Goal: Register for event/course

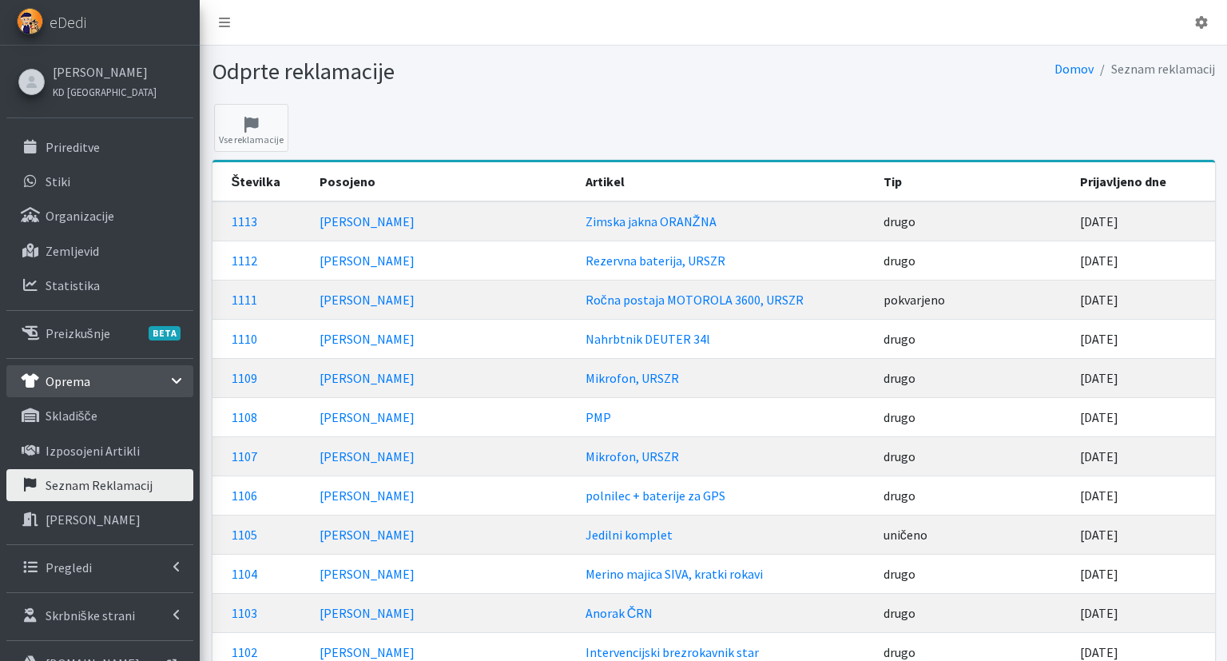
click at [121, 147] on link "Prireditve" at bounding box center [99, 147] width 187 height 32
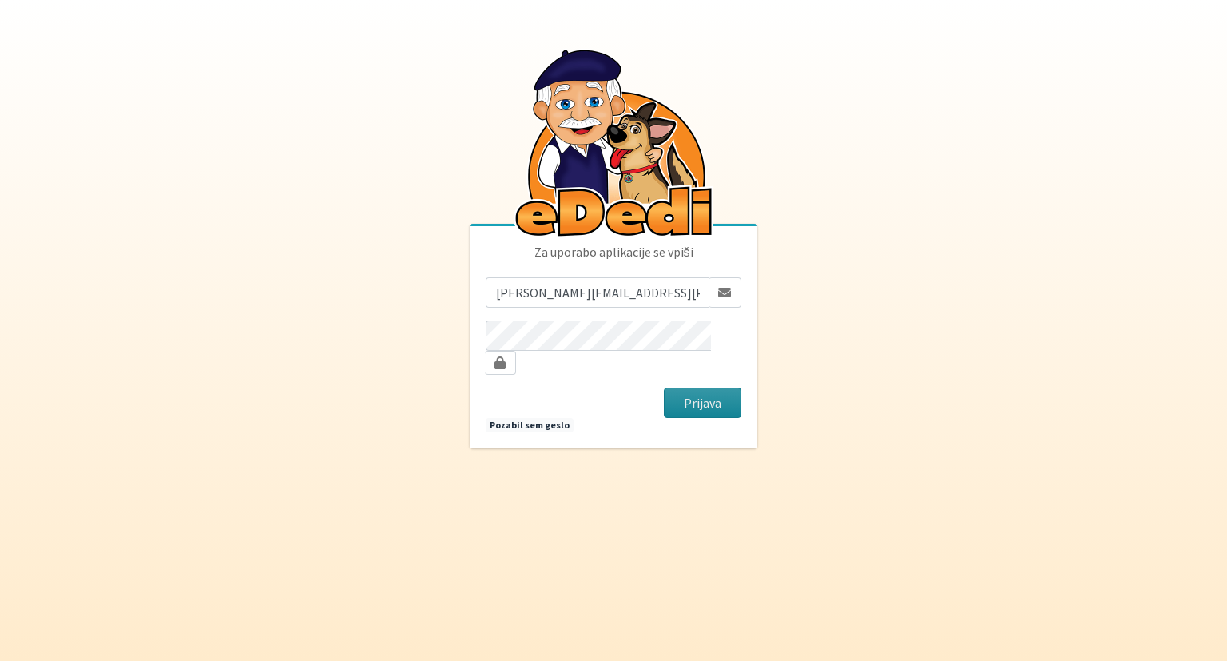
click at [707, 395] on button "Prijava" at bounding box center [702, 402] width 77 height 30
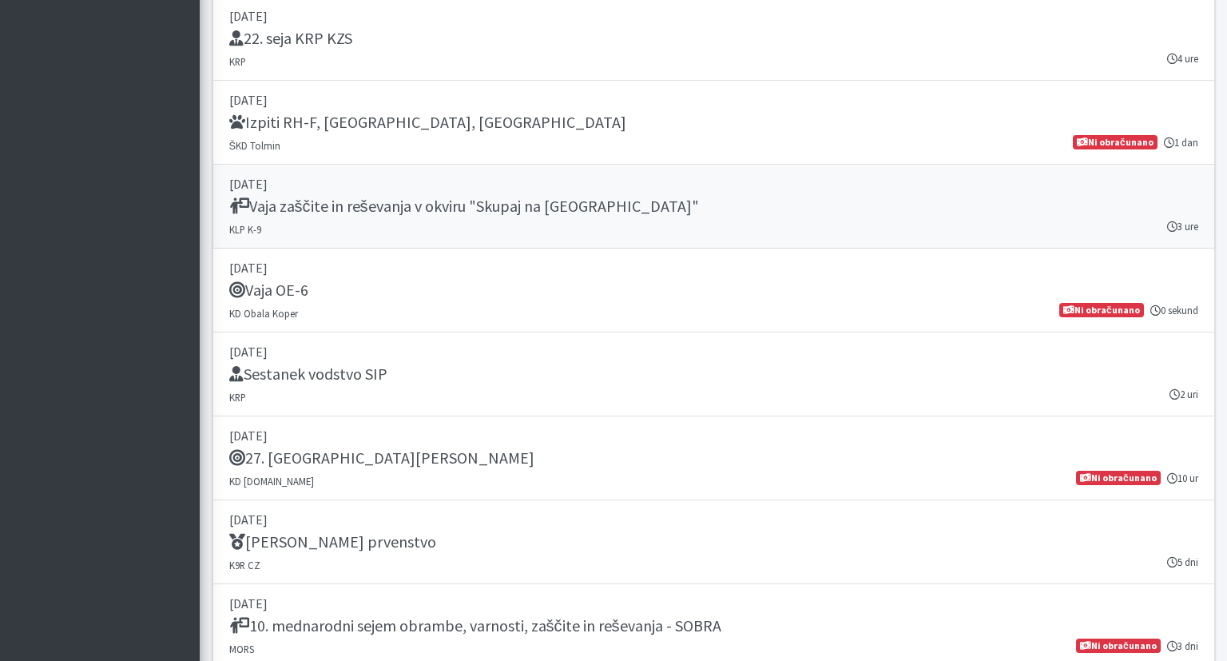
scroll to position [1434, 0]
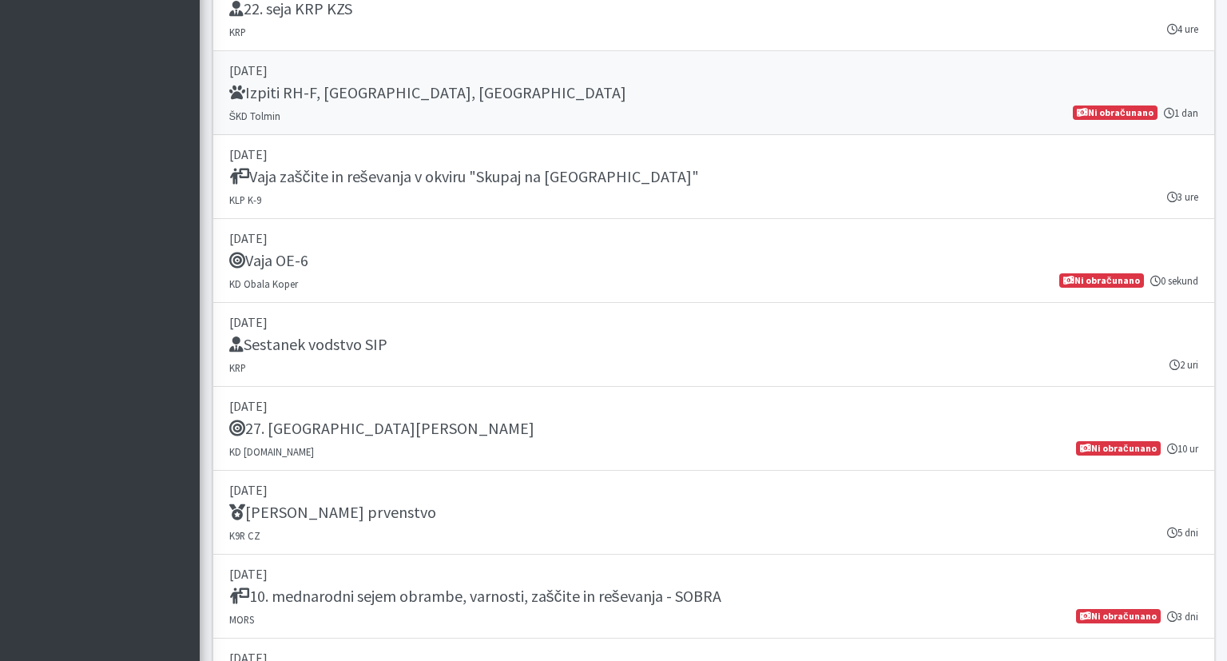
click at [673, 93] on div "Izpiti RH-F, FL, MT" at bounding box center [713, 94] width 969 height 22
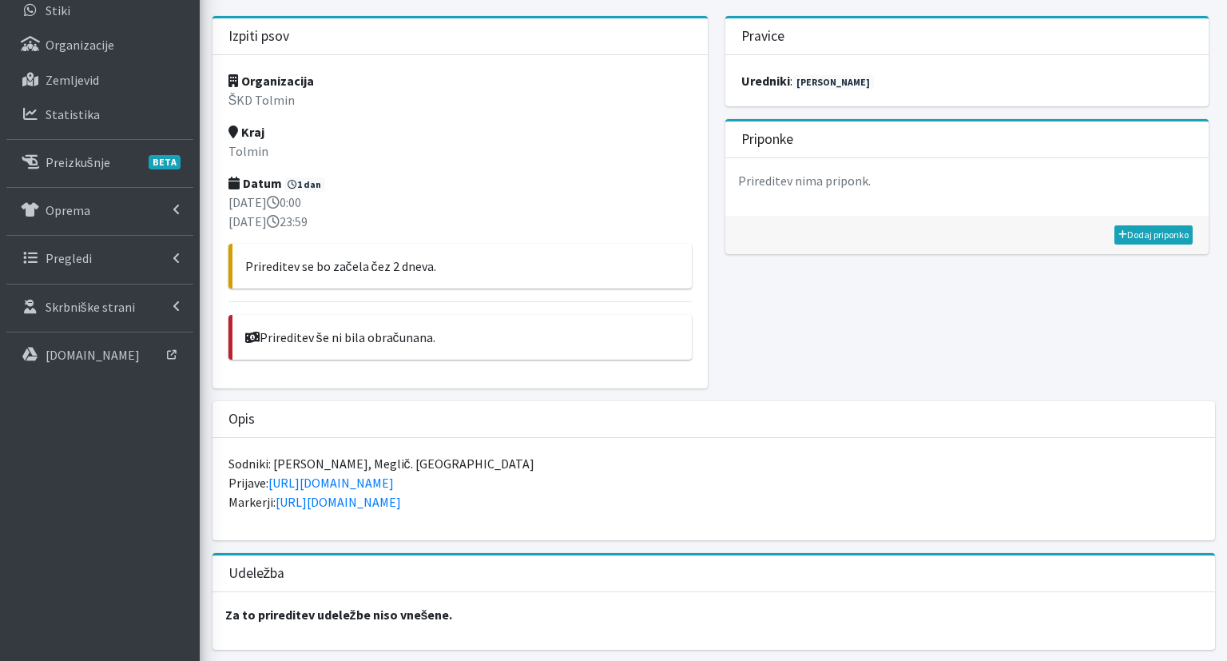
scroll to position [240, 0]
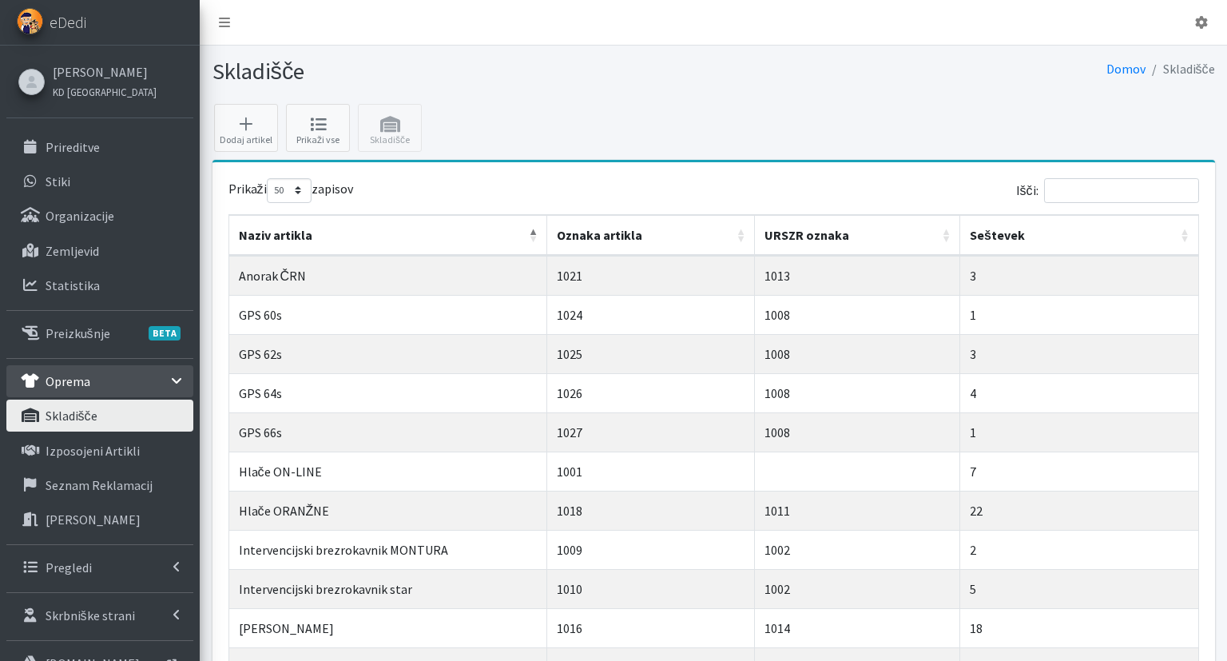
select select "50"
